Goal: Transaction & Acquisition: Obtain resource

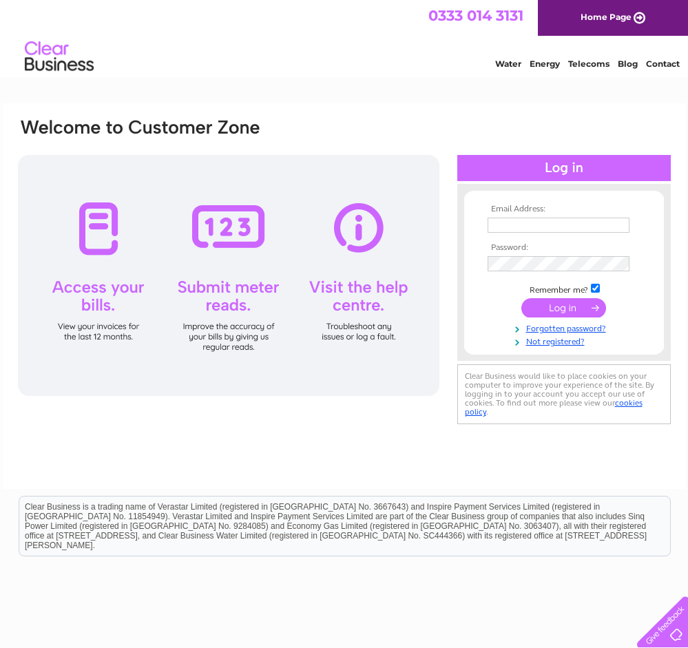
type input "info@jpcartyltd.co.uk"
click at [568, 311] on input "submit" at bounding box center [563, 307] width 85 height 19
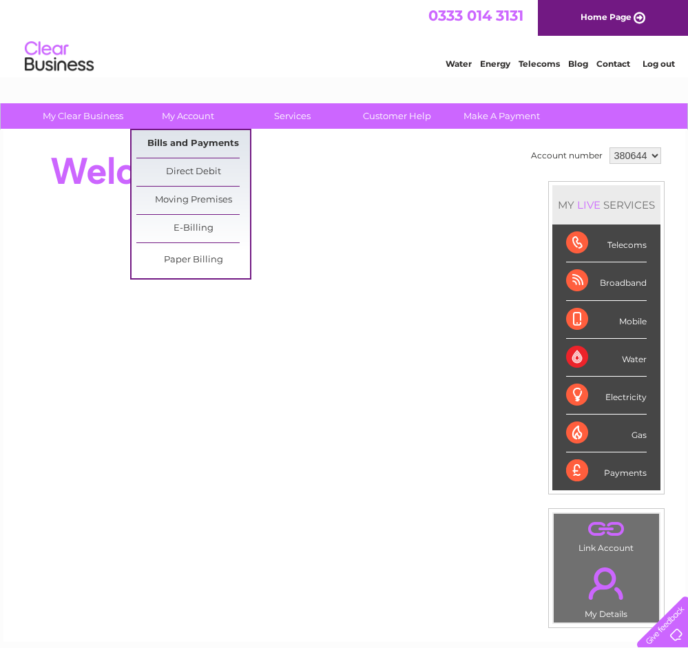
click at [200, 146] on link "Bills and Payments" at bounding box center [193, 144] width 114 height 28
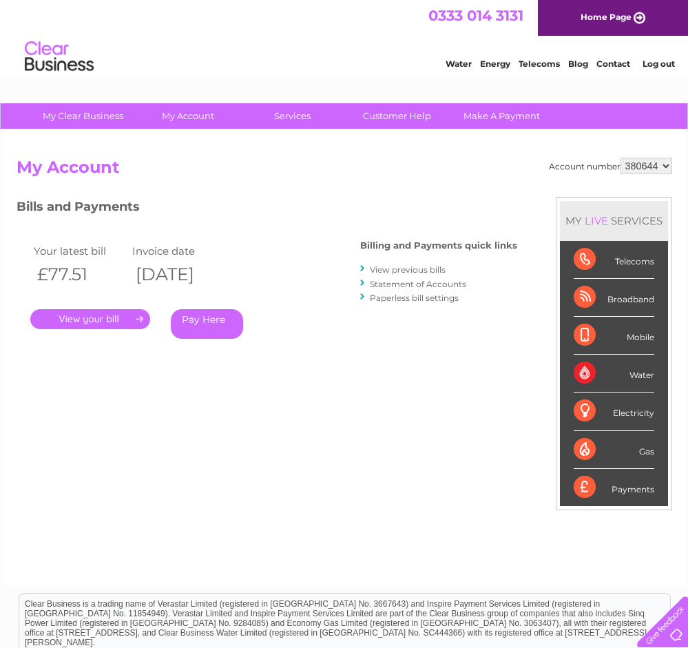
click at [104, 313] on link "." at bounding box center [90, 319] width 120 height 20
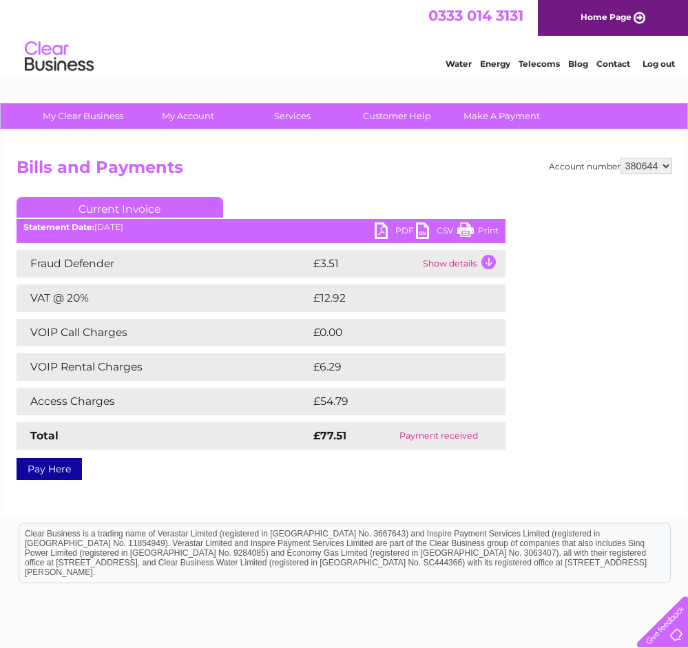
click at [410, 230] on link "PDF" at bounding box center [395, 232] width 41 height 20
click at [592, 380] on div "Account number 380644 Bills and Payments Current Invoice PDF CSV Print" at bounding box center [345, 317] width 656 height 318
